Goal: Navigation & Orientation: Find specific page/section

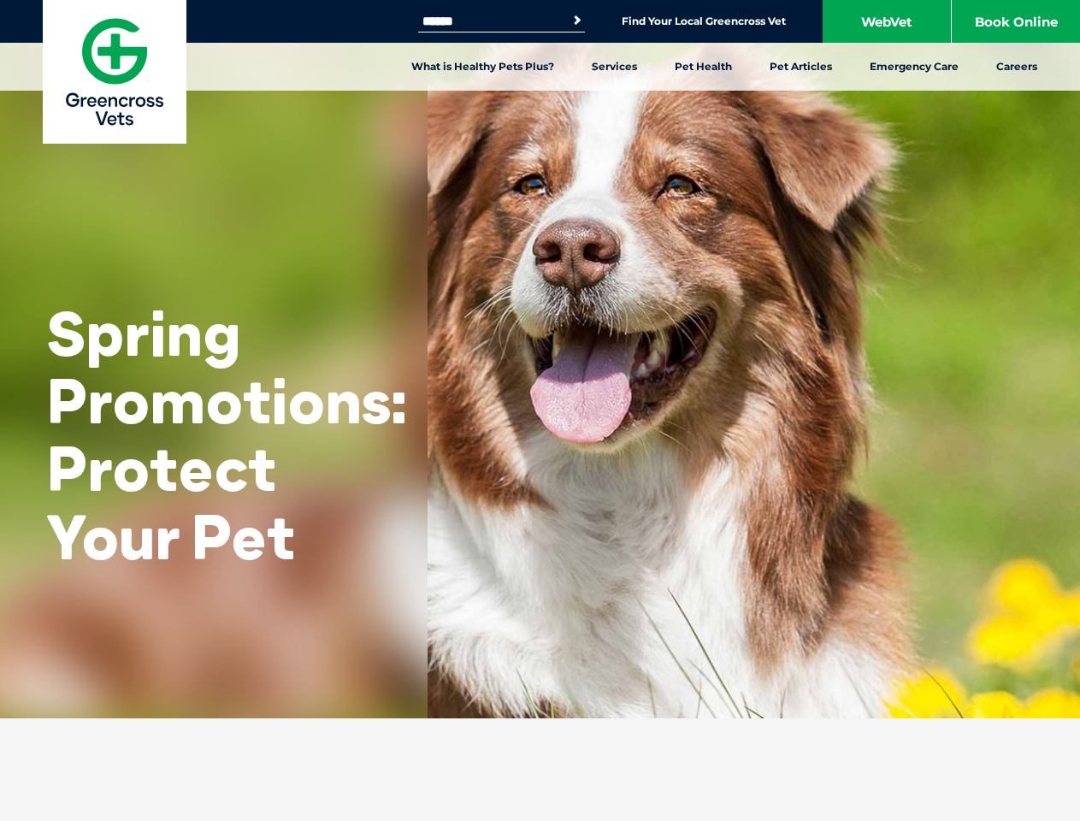
click at [614, 67] on link "Services" at bounding box center [614, 67] width 83 height 48
click at [704, 67] on link "Pet Health" at bounding box center [703, 67] width 95 height 48
click at [800, 67] on link "Pet Articles" at bounding box center [801, 67] width 100 height 48
click at [539, 359] on div "Spring Promotions: Protect Your Pet" at bounding box center [540, 359] width 1080 height 718
